Goal: Find contact information

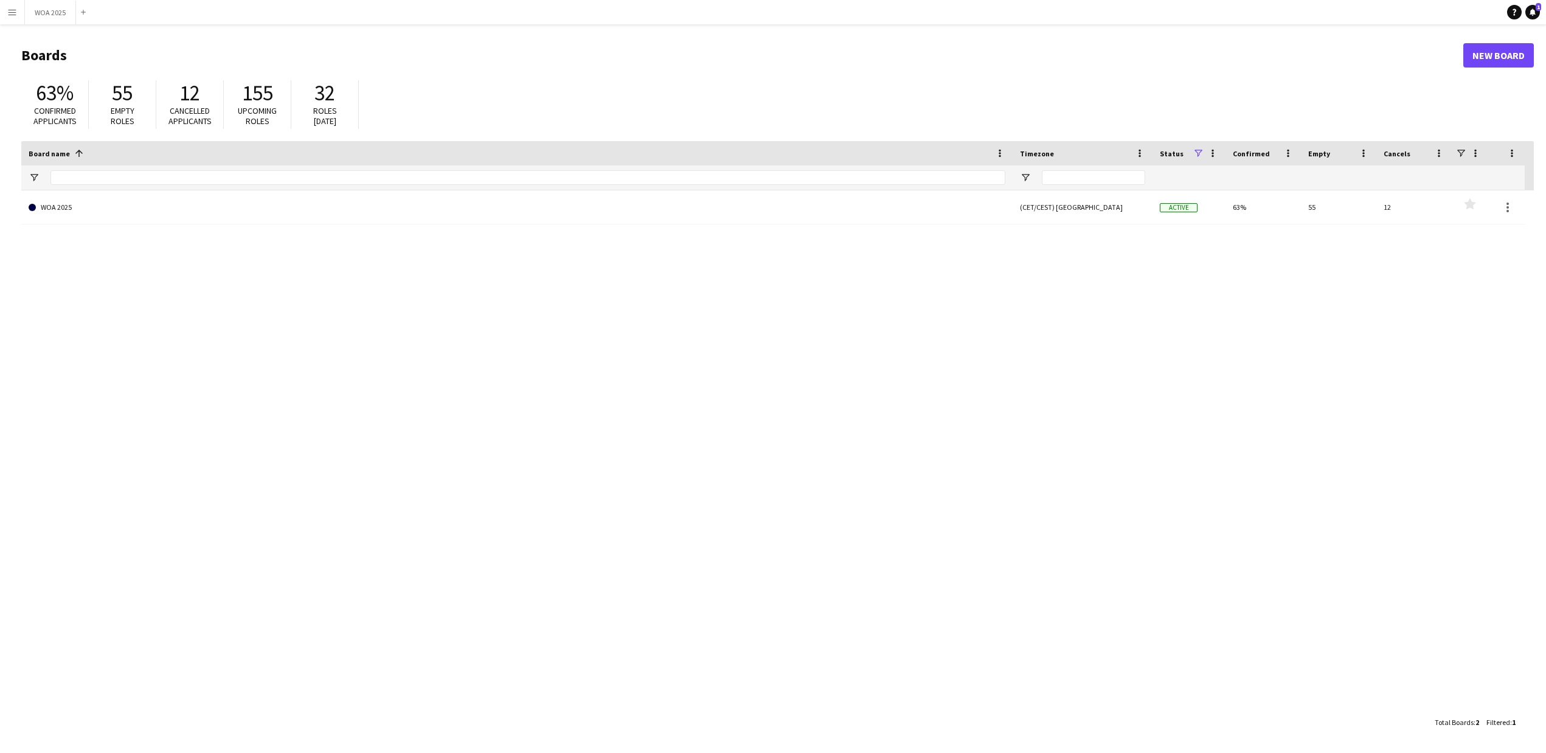
click at [8, 13] on app-icon "Menu" at bounding box center [12, 12] width 10 height 10
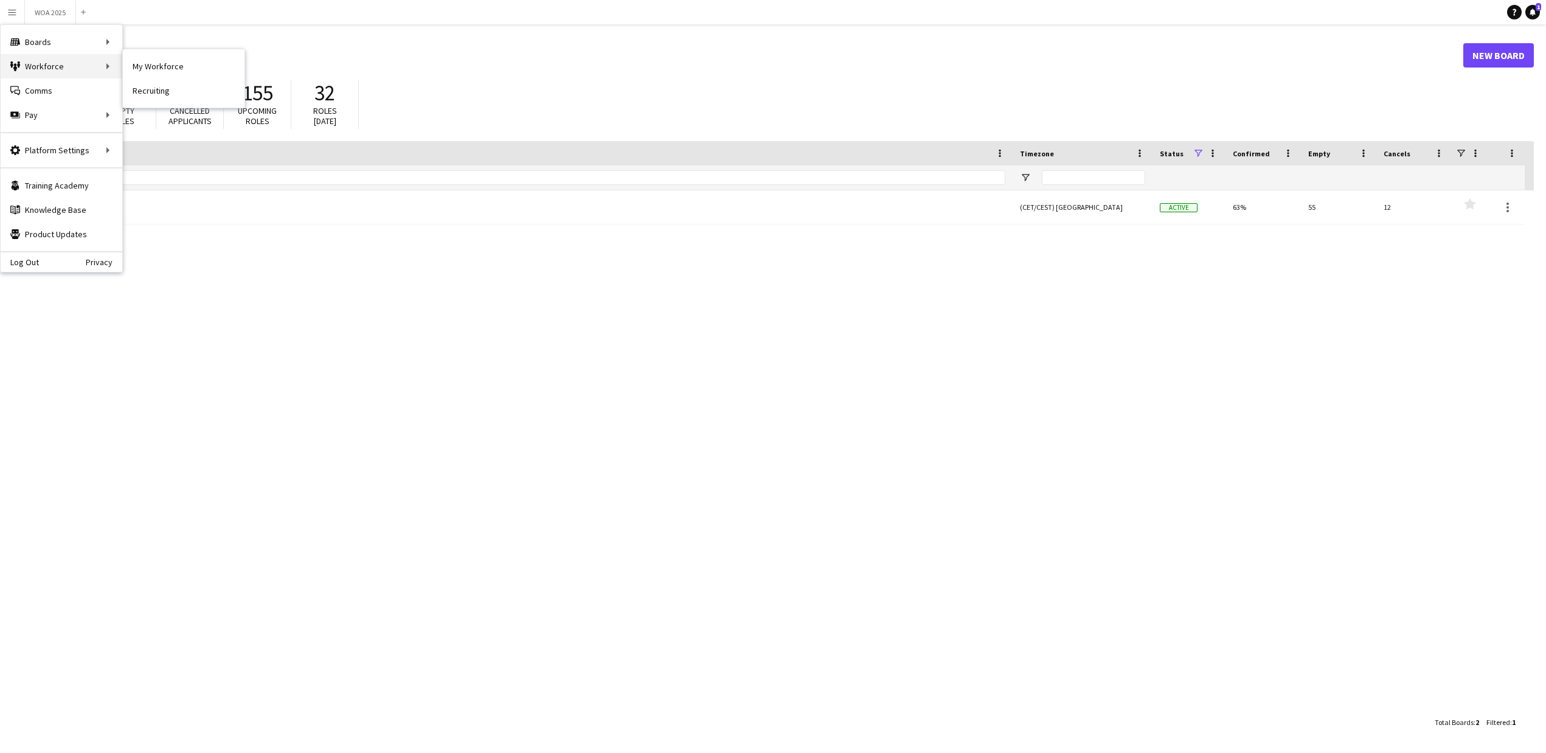
click at [38, 68] on div "Workforce Workforce" at bounding box center [62, 66] width 122 height 24
click at [150, 64] on link "My Workforce" at bounding box center [184, 66] width 122 height 24
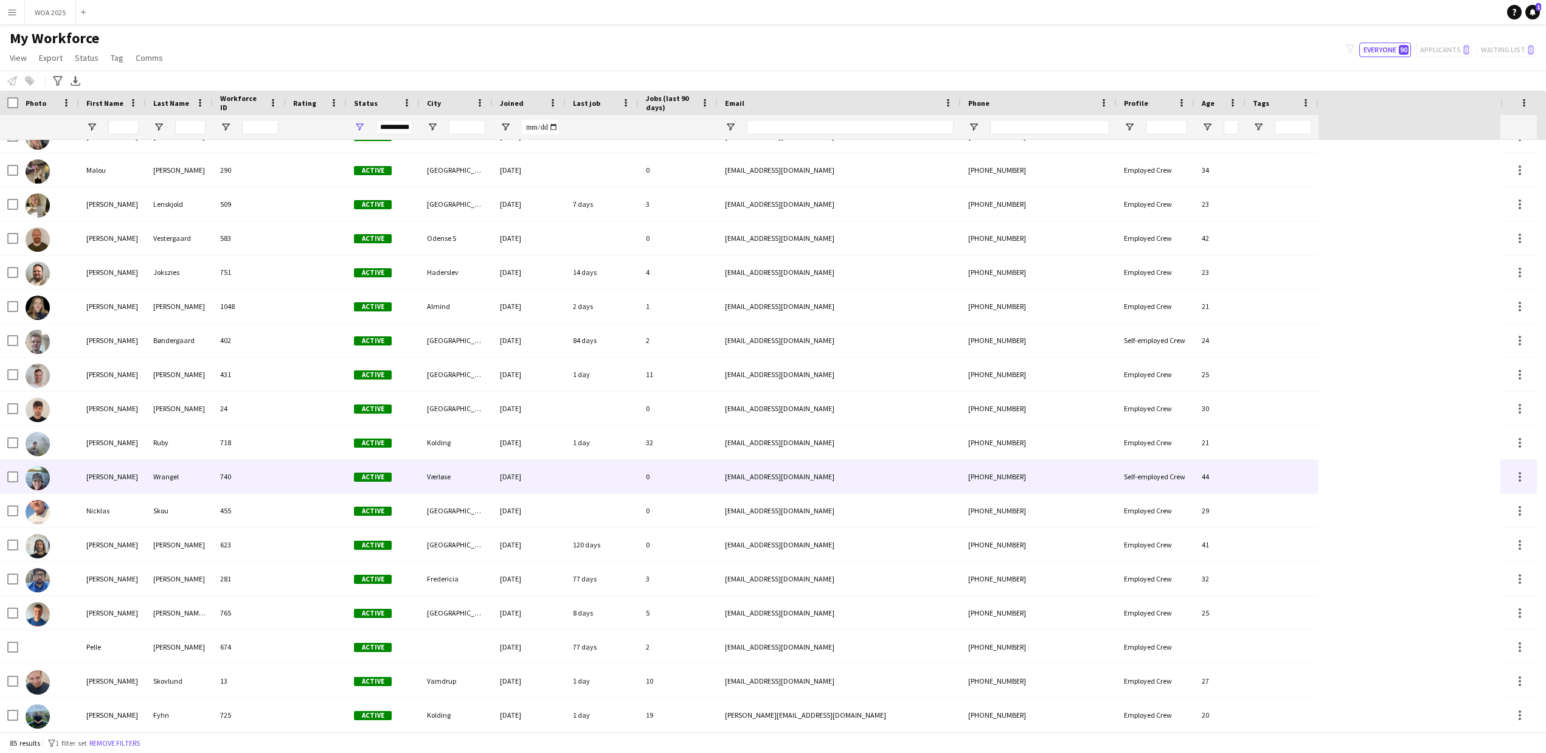
scroll to position [1764, 0]
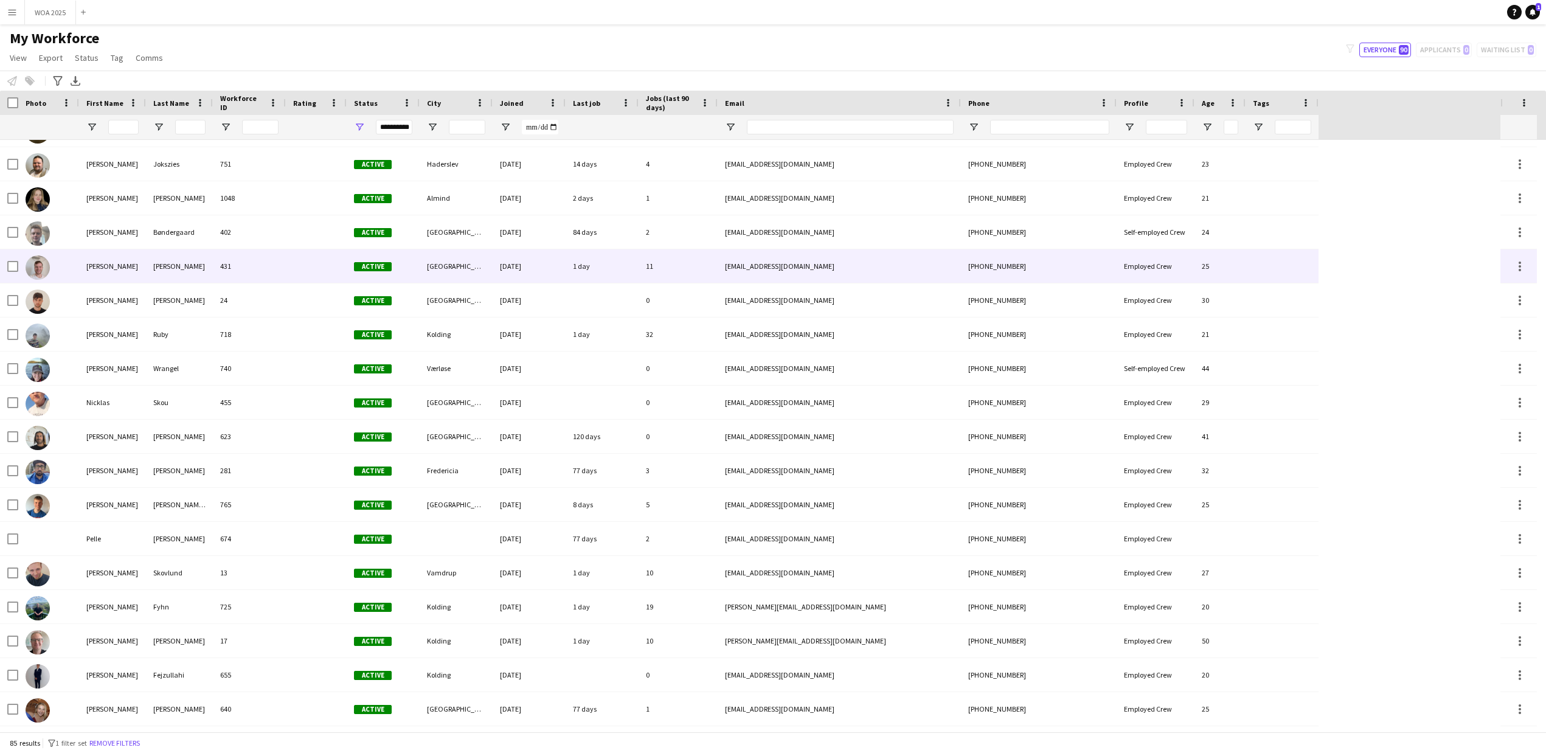
click at [102, 271] on div "[PERSON_NAME]" at bounding box center [112, 265] width 67 height 33
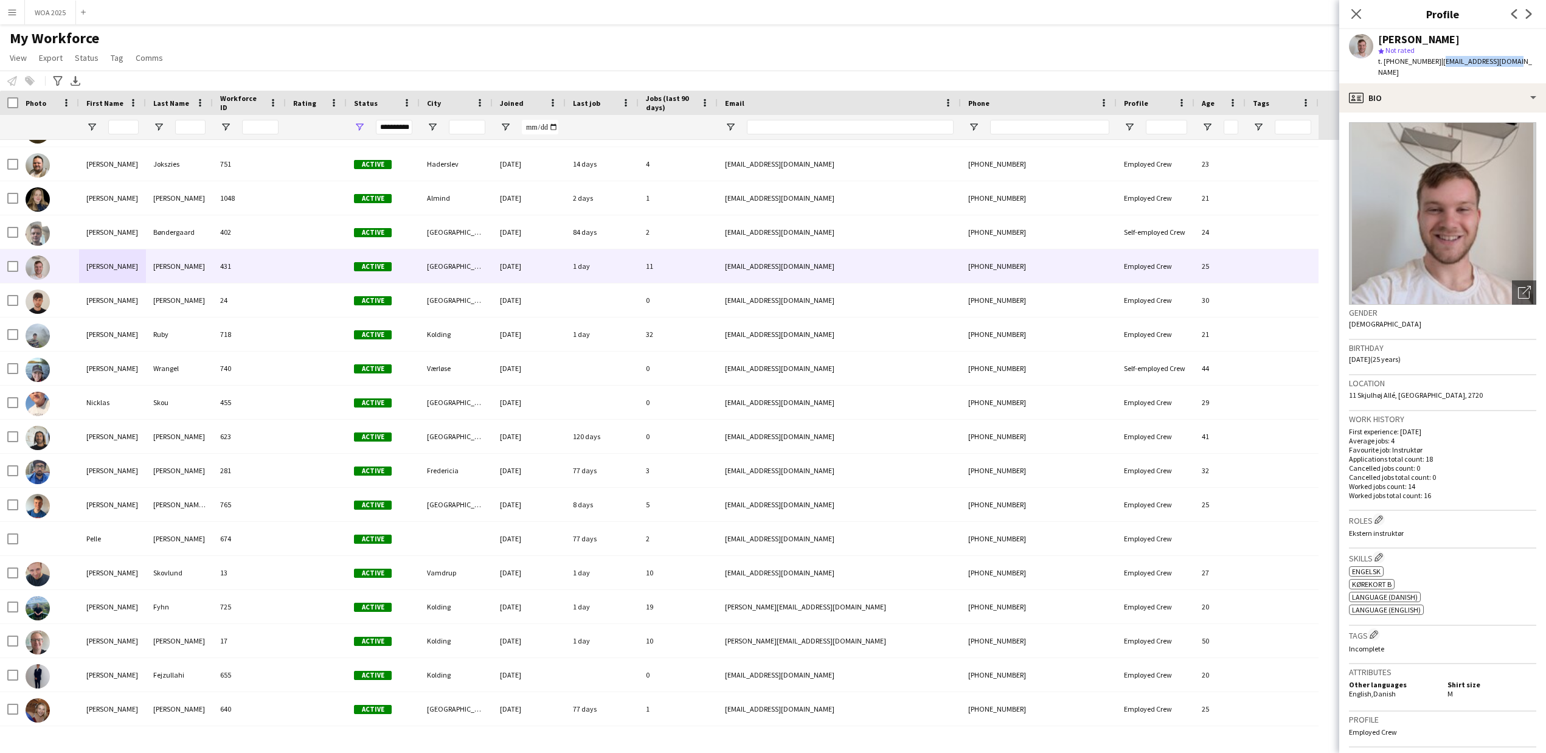
drag, startPoint x: 1504, startPoint y: 60, endPoint x: 1428, endPoint y: 65, distance: 76.2
click at [1428, 65] on div "[PERSON_NAME] star Not rated t. [PHONE_NUMBER] | [EMAIL_ADDRESS][DOMAIN_NAME]" at bounding box center [1442, 56] width 207 height 54
copy span "[EMAIL_ADDRESS][DOMAIN_NAME]"
